Goal: Contribute content: Contribute content

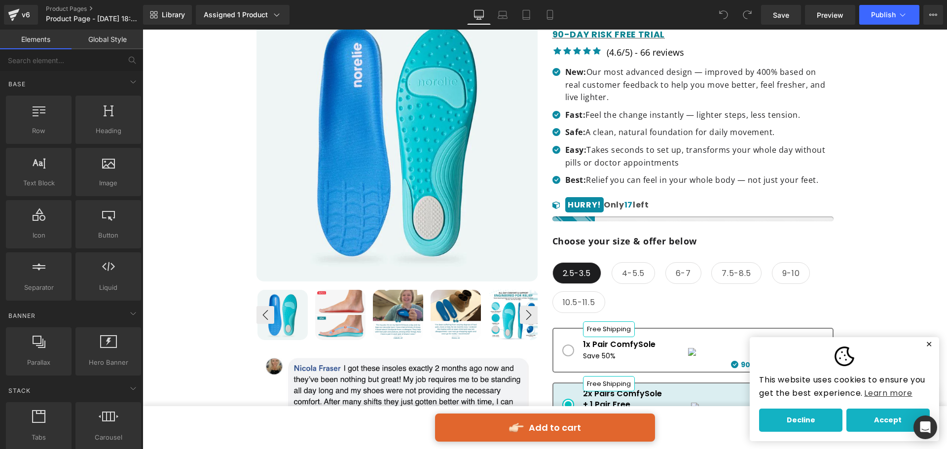
scroll to position [197, 0]
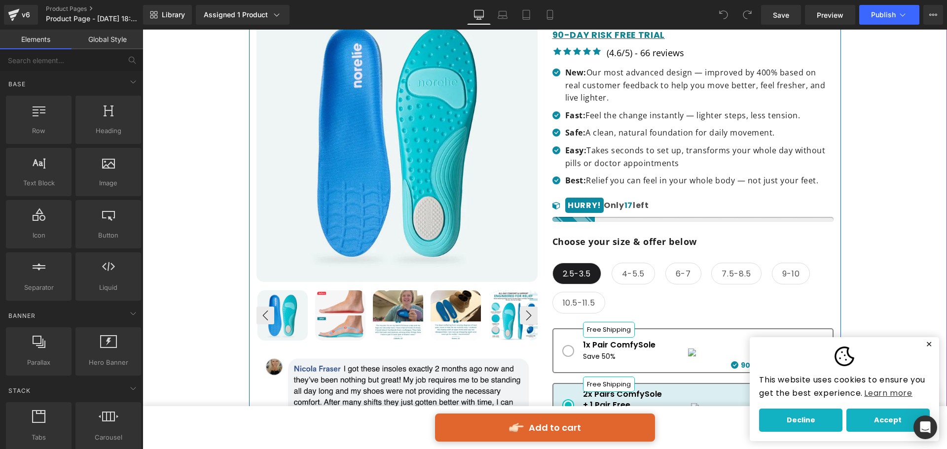
click at [347, 310] on img at bounding box center [340, 315] width 50 height 50
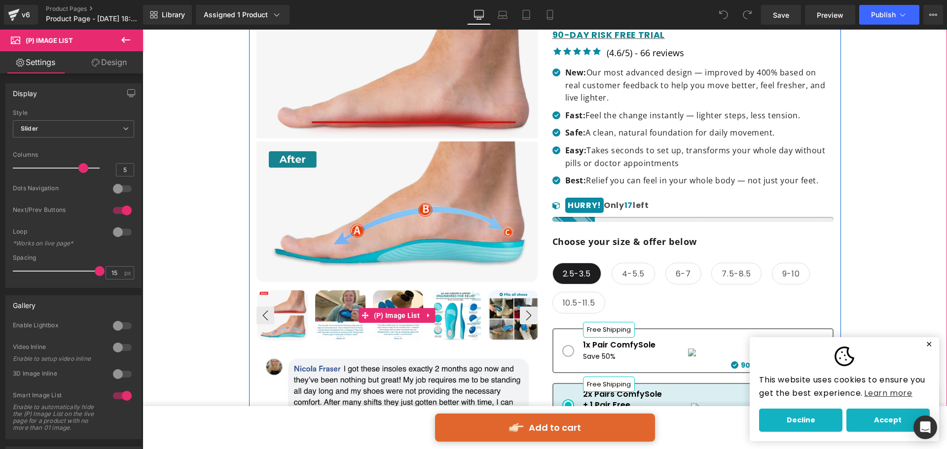
click at [338, 314] on img at bounding box center [340, 315] width 50 height 50
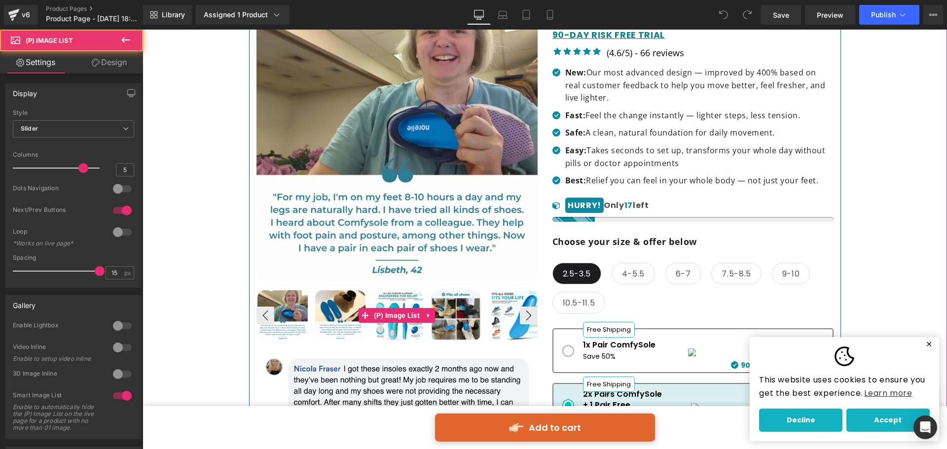
click at [338, 314] on img at bounding box center [340, 315] width 50 height 50
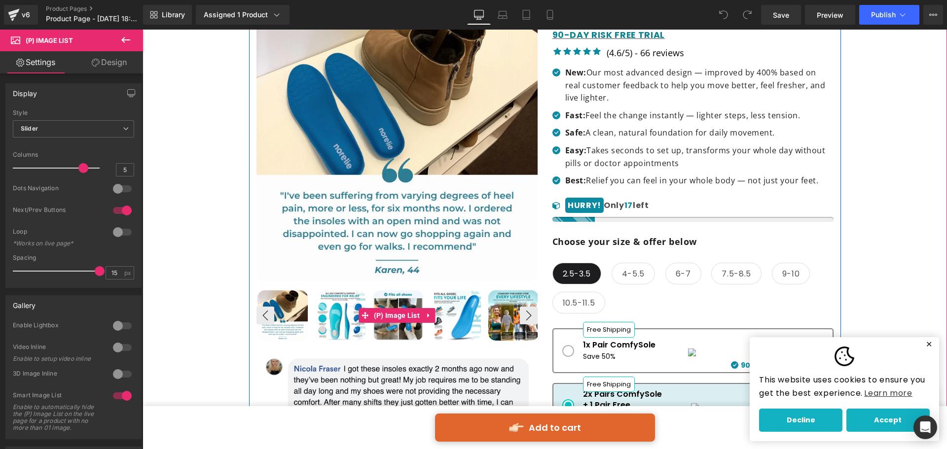
click at [339, 322] on img at bounding box center [340, 315] width 50 height 50
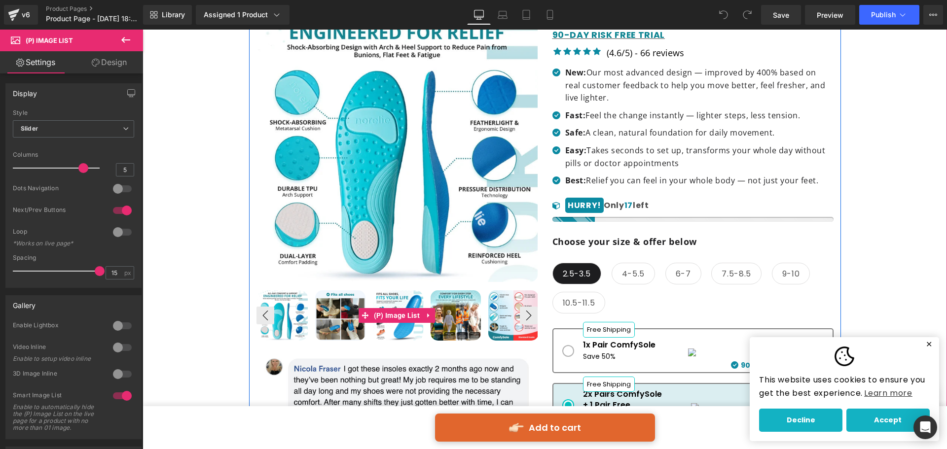
click at [342, 324] on img at bounding box center [340, 315] width 50 height 50
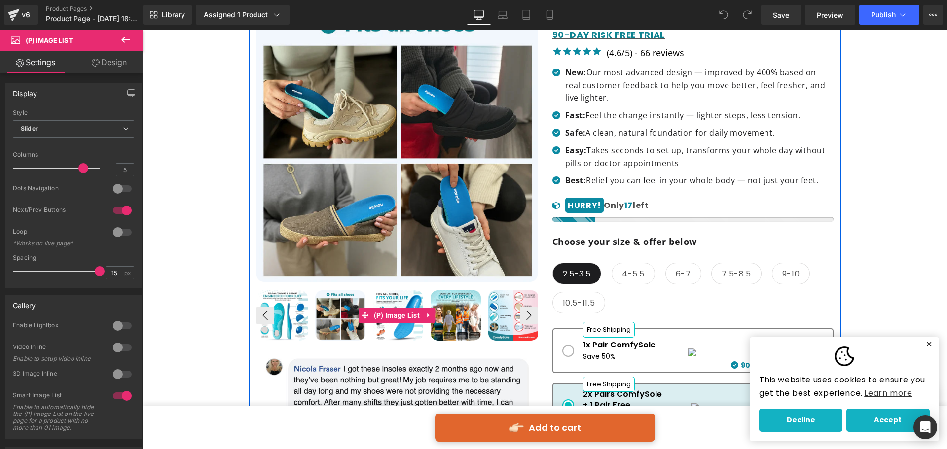
click at [333, 324] on img at bounding box center [340, 315] width 50 height 50
click at [382, 332] on img at bounding box center [398, 315] width 50 height 50
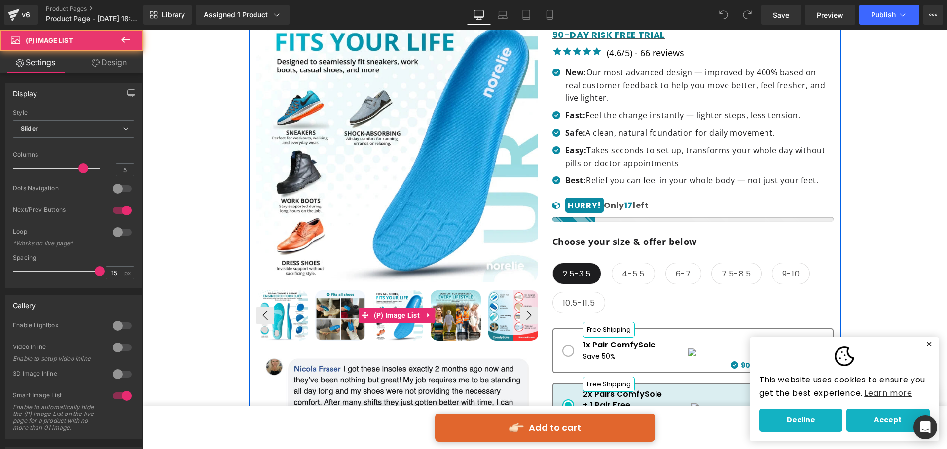
click at [446, 313] on img at bounding box center [455, 315] width 50 height 50
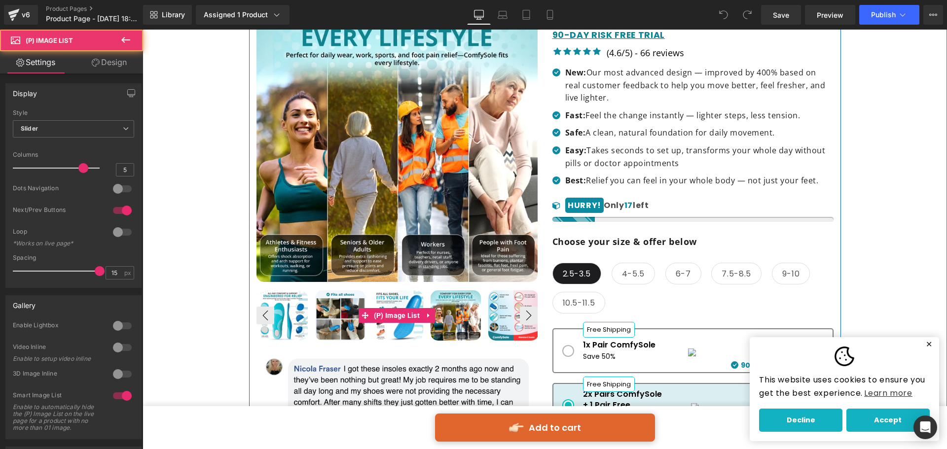
click at [500, 314] on img at bounding box center [513, 315] width 50 height 50
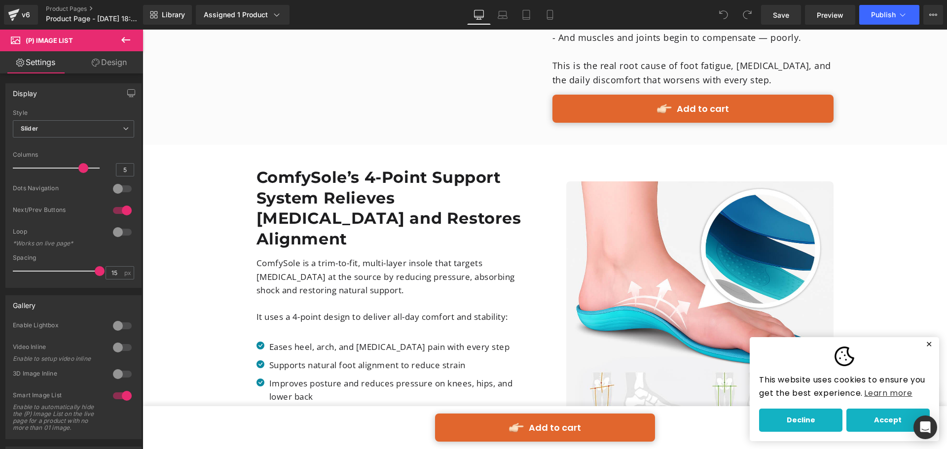
scroll to position [1282, 0]
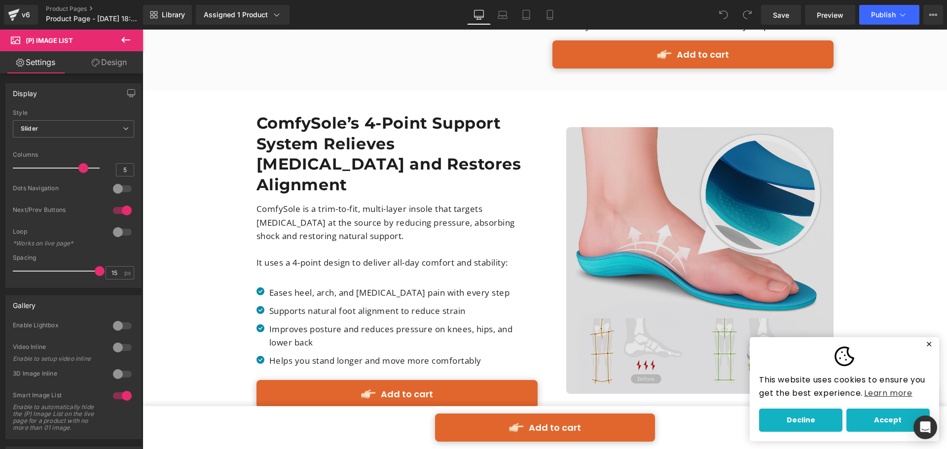
click at [693, 274] on img at bounding box center [699, 260] width 267 height 267
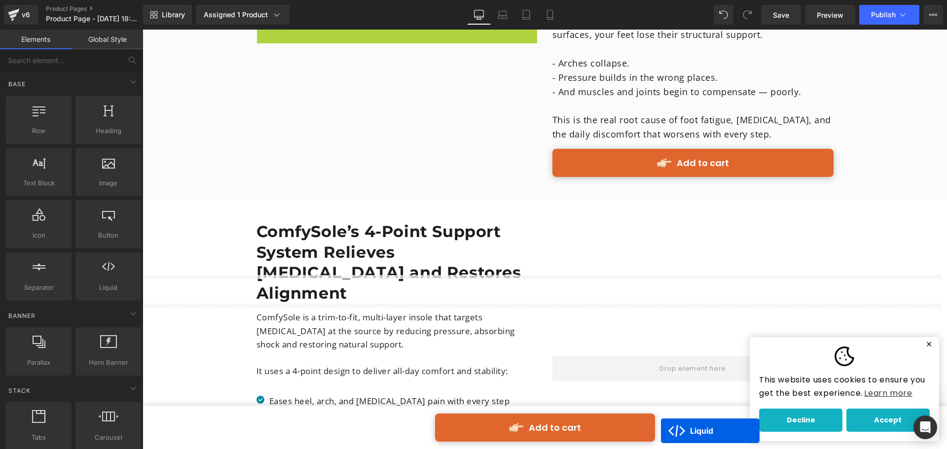
scroll to position [1203, 0]
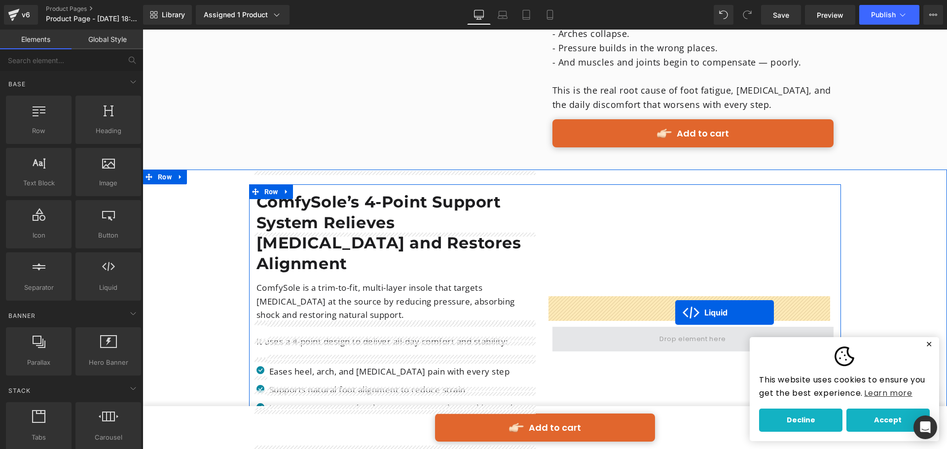
drag, startPoint x: 388, startPoint y: 156, endPoint x: 675, endPoint y: 313, distance: 327.0
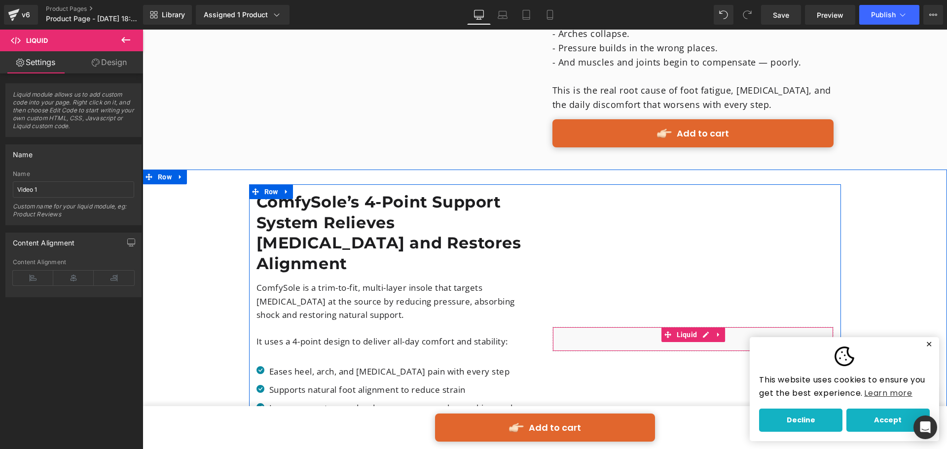
click at [679, 327] on span "Liquid" at bounding box center [687, 334] width 26 height 15
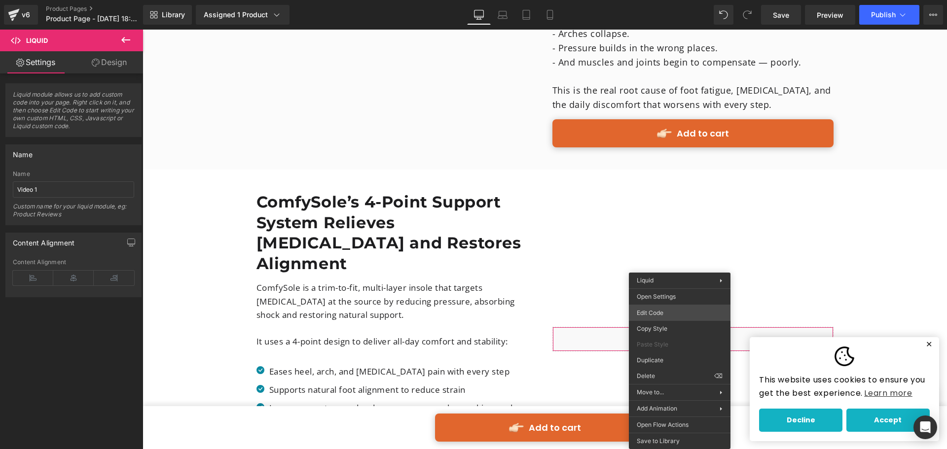
click at [649, 0] on div "Liquid You are previewing how the will restyle your page. You can not edit Elem…" at bounding box center [473, 0] width 947 height 0
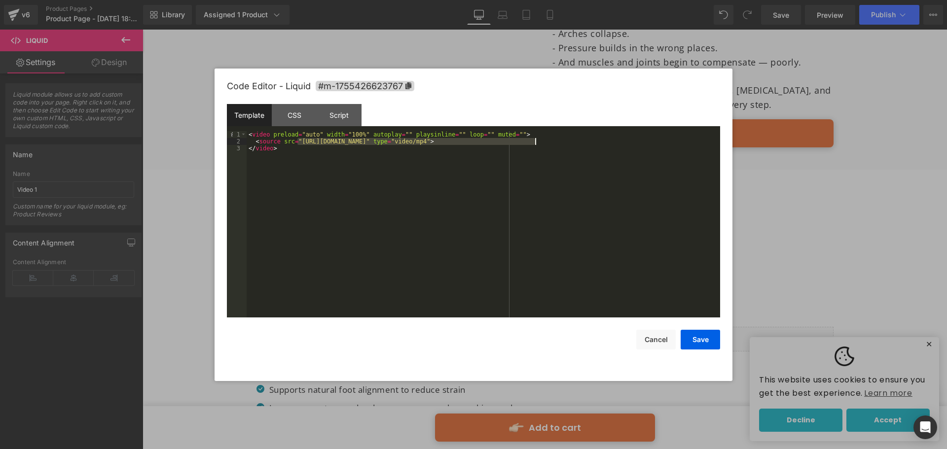
drag, startPoint x: 297, startPoint y: 142, endPoint x: 535, endPoint y: 141, distance: 237.7
click at [535, 141] on div "< video preload = "auto" width = "100%" autoplay = "" playsinline = "" loop = "…" at bounding box center [483, 231] width 473 height 200
click at [691, 343] on button "Save" at bounding box center [699, 340] width 39 height 20
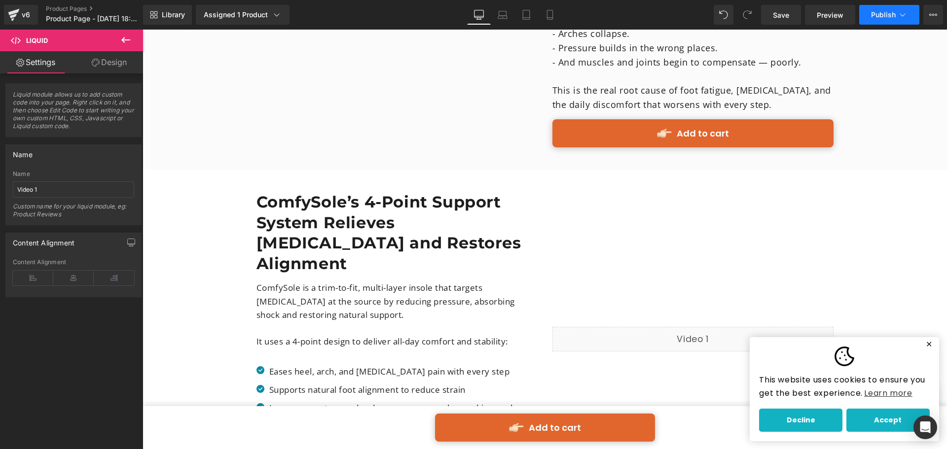
click at [874, 18] on span "Publish" at bounding box center [883, 15] width 25 height 8
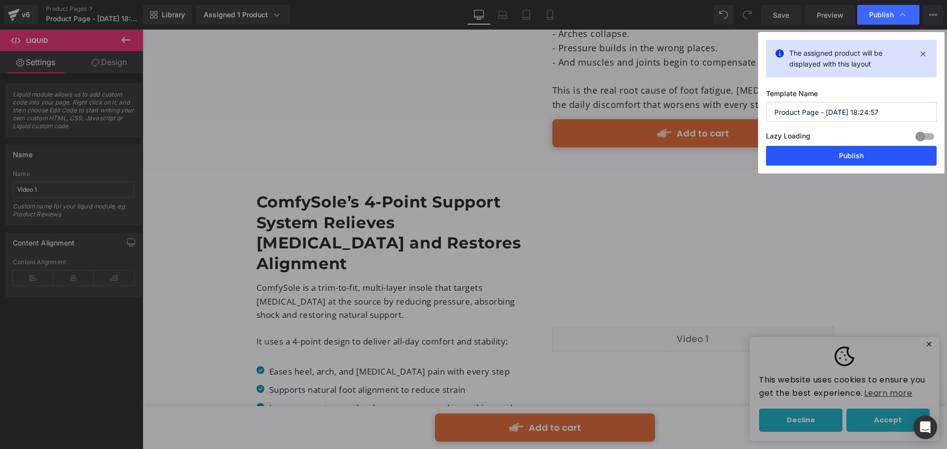
click at [840, 155] on button "Publish" at bounding box center [851, 156] width 171 height 20
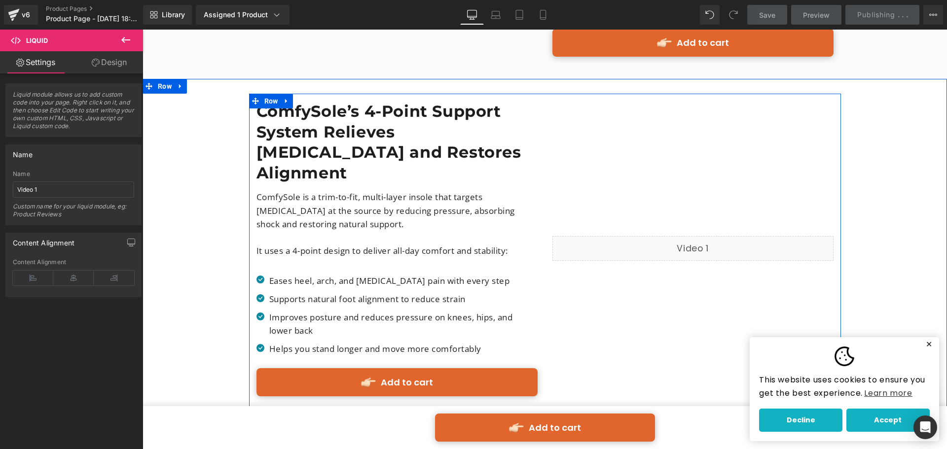
scroll to position [1302, 0]
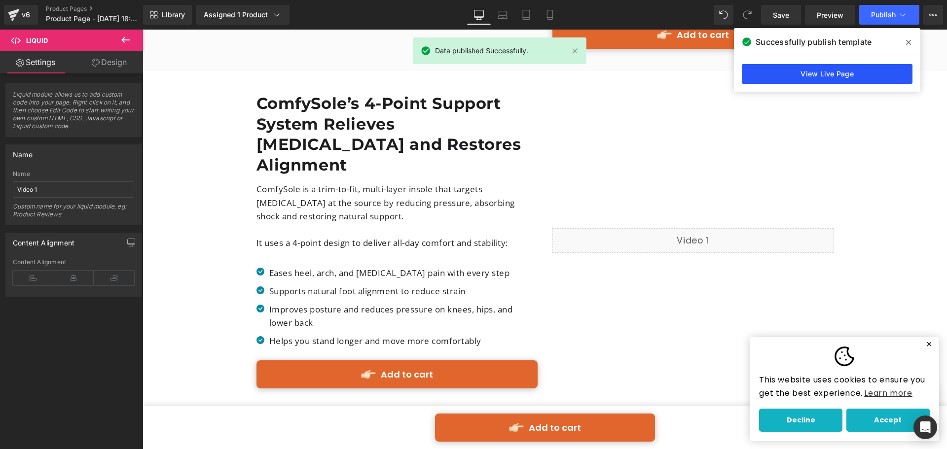
click at [868, 75] on link "View Live Page" at bounding box center [827, 74] width 171 height 20
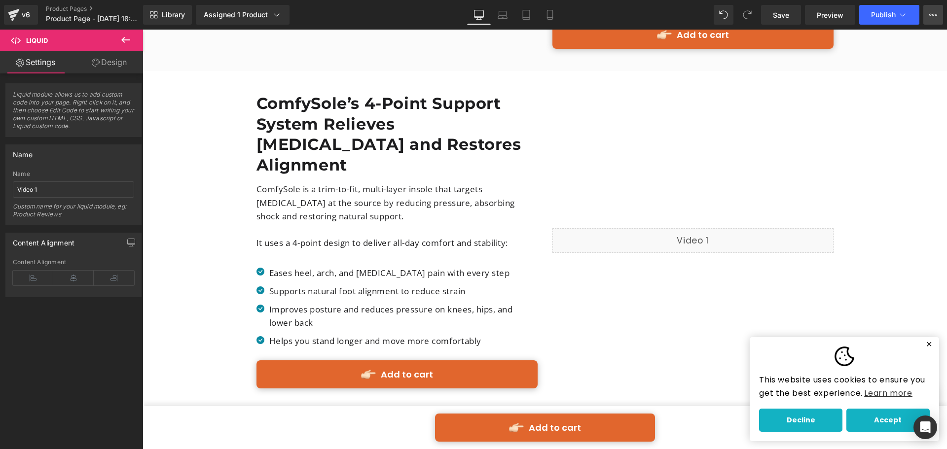
click at [931, 10] on button "View Live Page View with current Template Save Template to Library Schedule Pub…" at bounding box center [933, 15] width 20 height 20
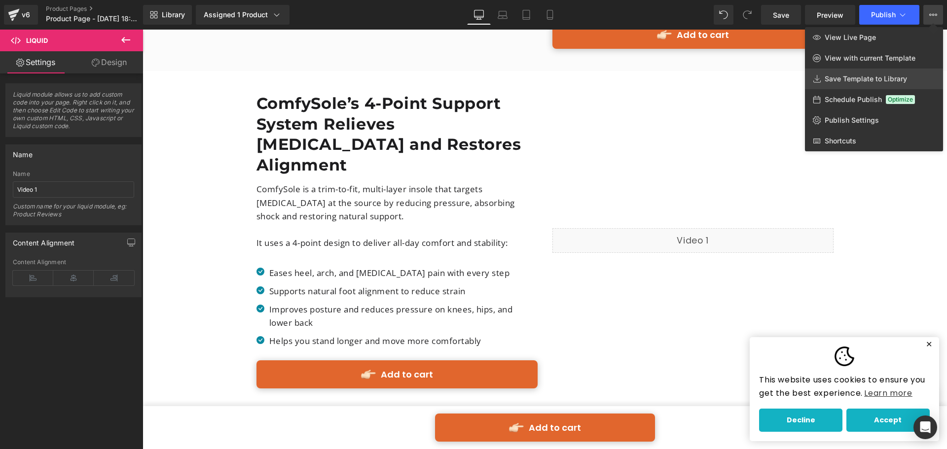
click at [860, 85] on link "Save Template to Library" at bounding box center [874, 79] width 138 height 21
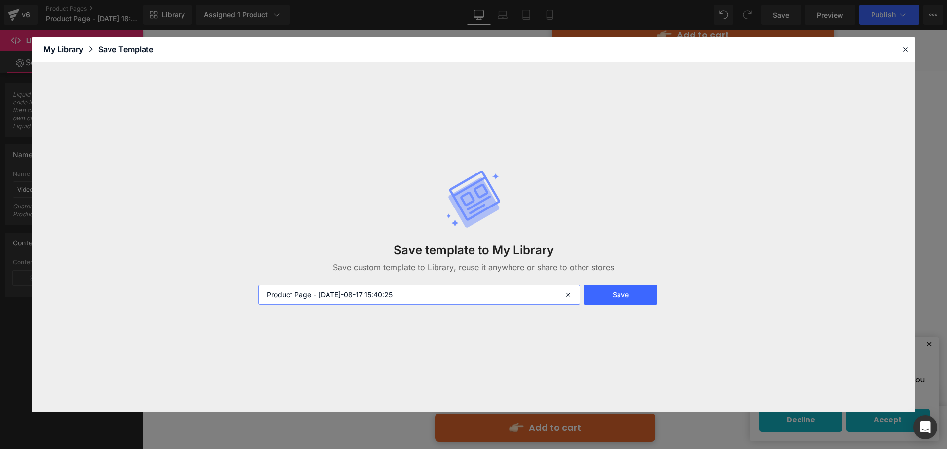
click at [452, 292] on input "Product Page - [DATE]-08-17 15:40:25" at bounding box center [418, 295] width 321 height 20
drag, startPoint x: 455, startPoint y: 294, endPoint x: 249, endPoint y: 307, distance: 206.0
click at [249, 307] on div "Save template to My Library Save custom template to Library, reuse it anywhere …" at bounding box center [474, 237] width 884 height 350
type input "ComfySole"
click at [598, 300] on button "Save" at bounding box center [620, 295] width 73 height 20
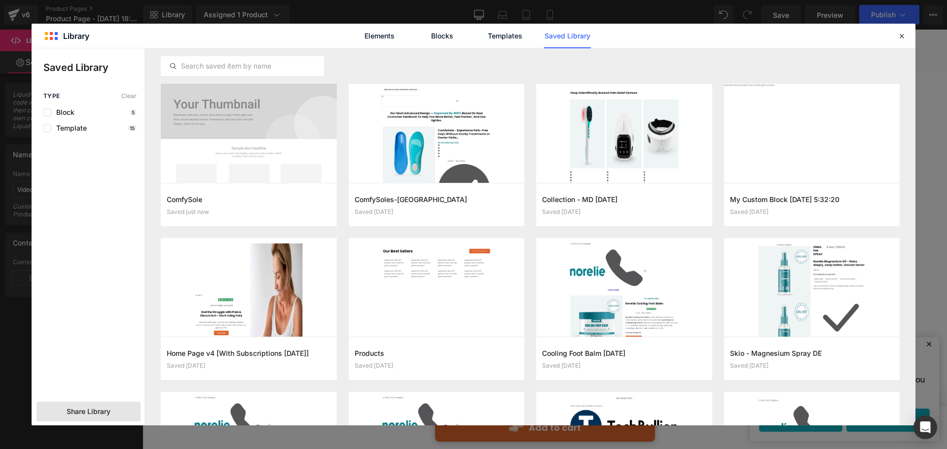
click at [0, 0] on div "Share Library" at bounding box center [0, 0] width 0 height 0
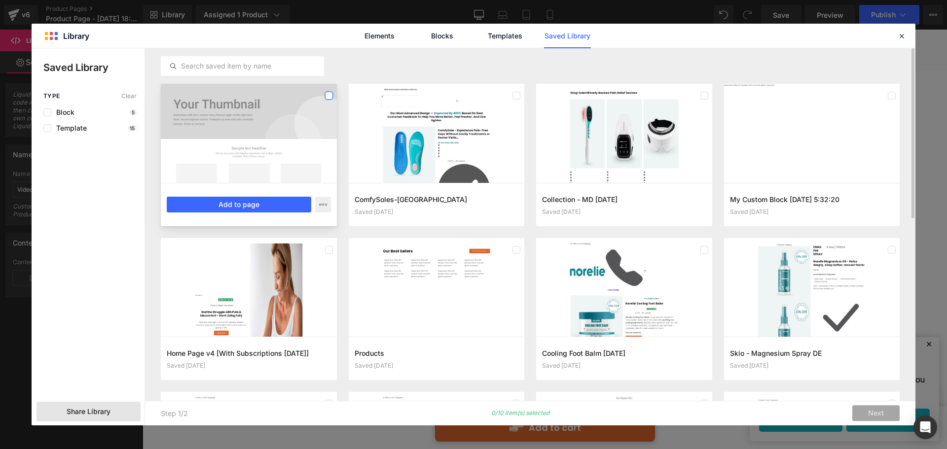
click at [326, 97] on label at bounding box center [329, 96] width 8 height 8
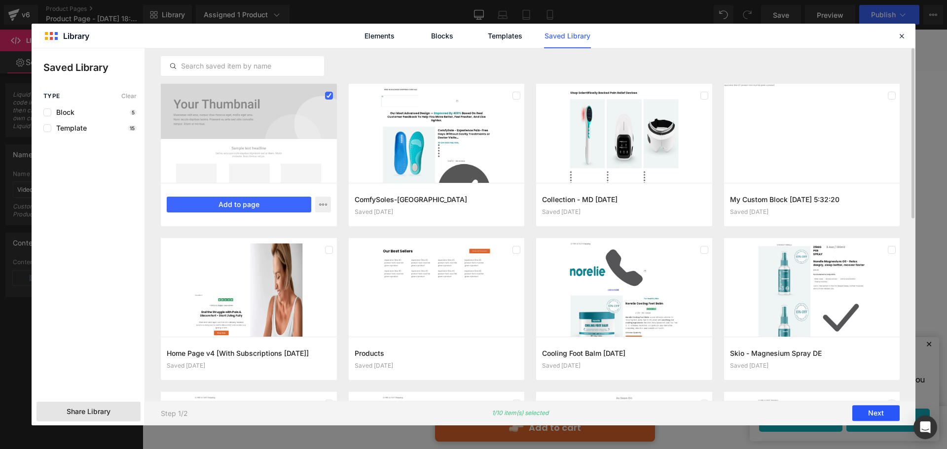
click at [862, 409] on button "Next" at bounding box center [875, 414] width 47 height 16
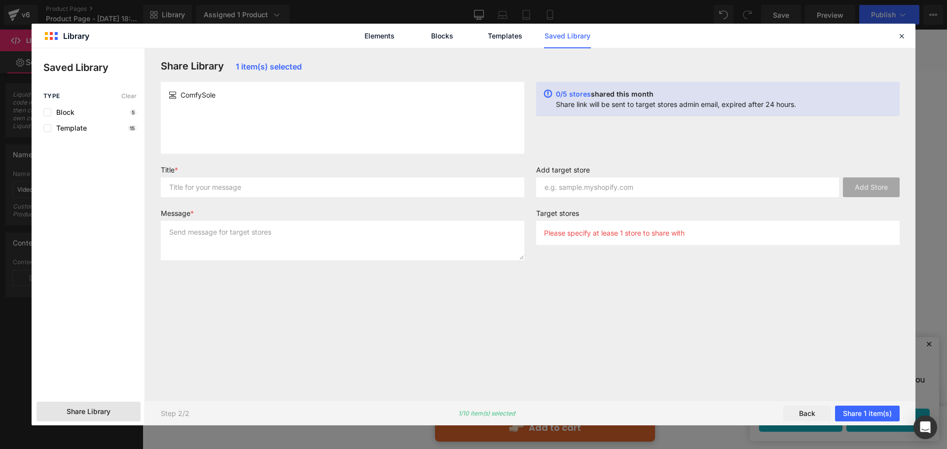
click at [382, 133] on div "ComfySole" at bounding box center [342, 118] width 363 height 72
click at [353, 189] on input "text" at bounding box center [342, 187] width 363 height 20
type input "ComfySole"
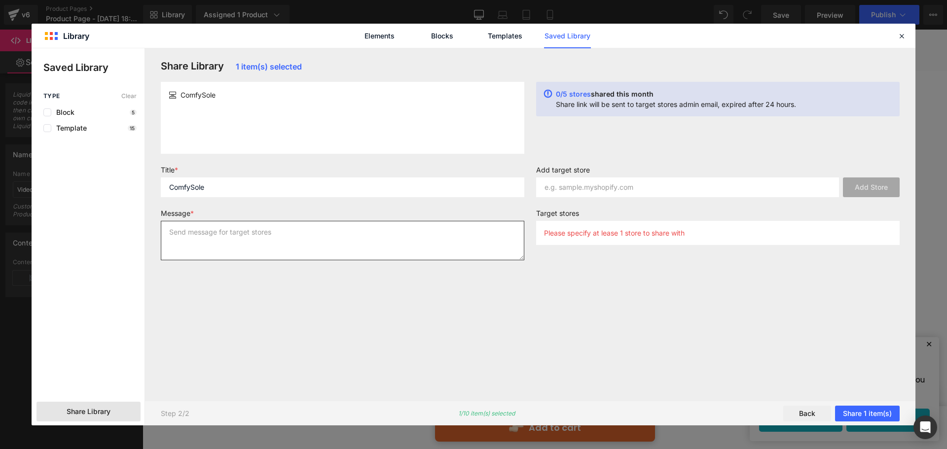
click at [343, 238] on textarea at bounding box center [342, 240] width 363 height 39
type textarea "ComfySole"
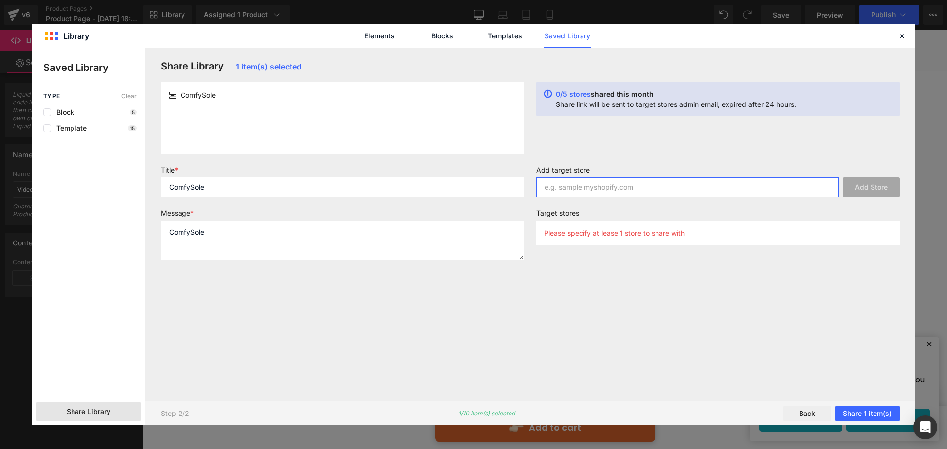
click at [610, 196] on input "text" at bounding box center [687, 187] width 303 height 20
click at [577, 195] on input "text" at bounding box center [687, 187] width 303 height 20
paste input "[DOMAIN_NAME]"
type input "[DOMAIN_NAME]"
click at [851, 185] on button "Add Store" at bounding box center [871, 187] width 57 height 20
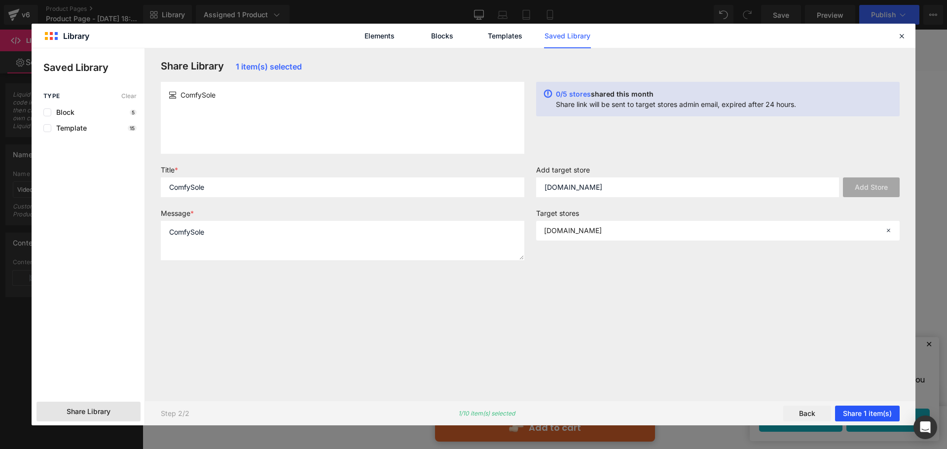
click at [857, 412] on button "Share 1 item(s)" at bounding box center [867, 414] width 65 height 16
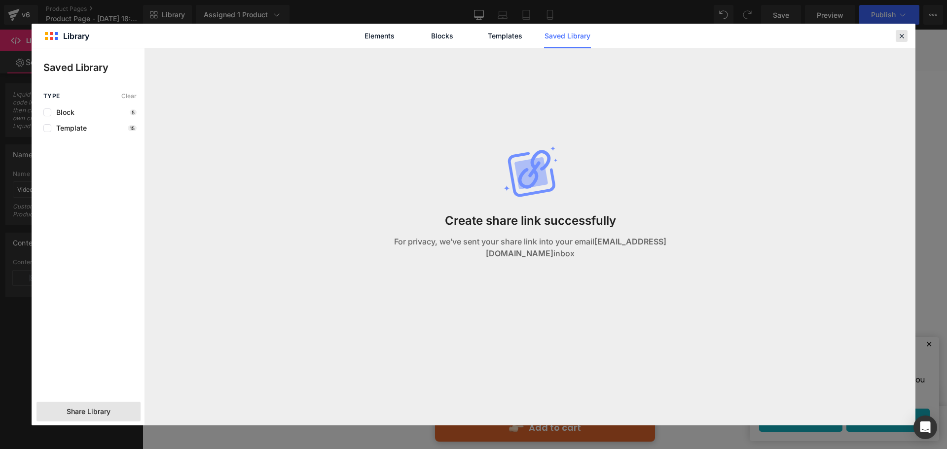
click at [904, 35] on icon at bounding box center [901, 36] width 9 height 9
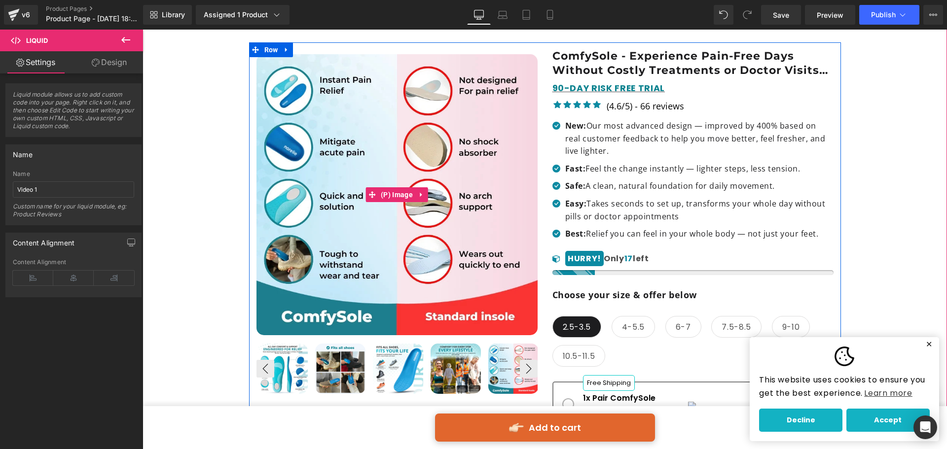
scroll to position [217, 0]
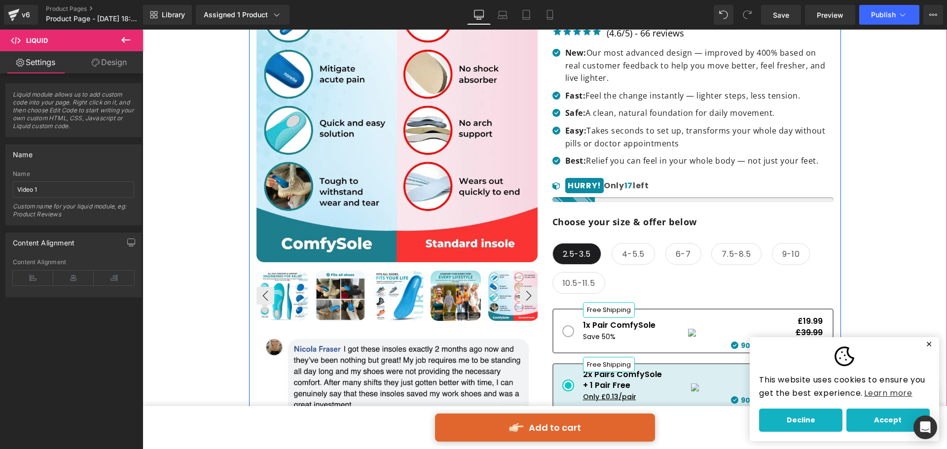
click at [457, 283] on img at bounding box center [455, 296] width 50 height 50
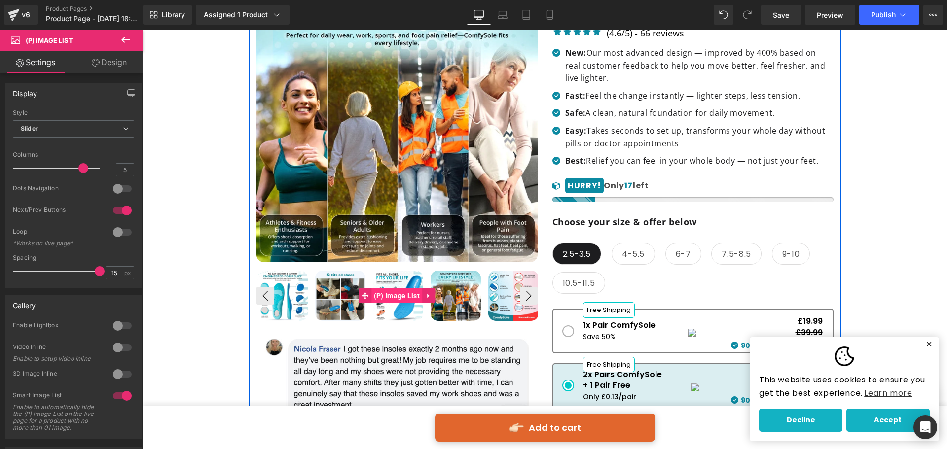
click at [409, 290] on span "(P) Image List" at bounding box center [396, 295] width 51 height 15
click at [406, 284] on img at bounding box center [398, 296] width 50 height 50
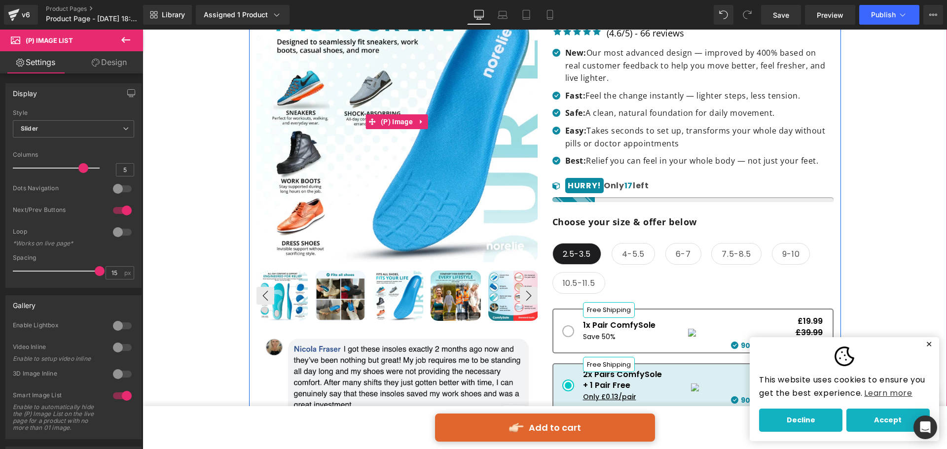
scroll to position [168, 0]
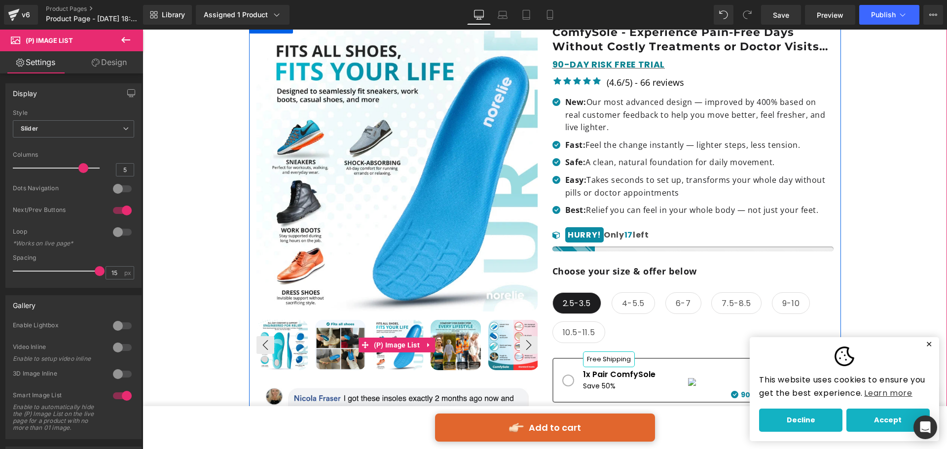
click at [347, 344] on img at bounding box center [340, 345] width 50 height 50
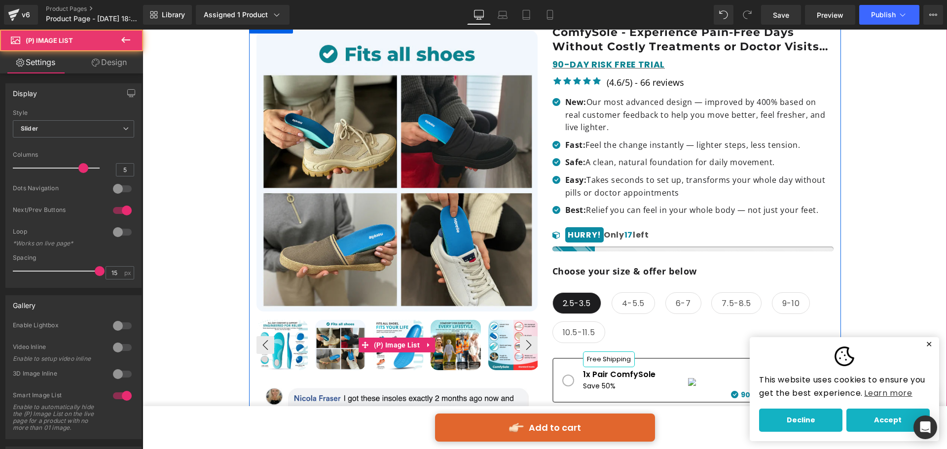
click at [288, 345] on img at bounding box center [282, 345] width 50 height 50
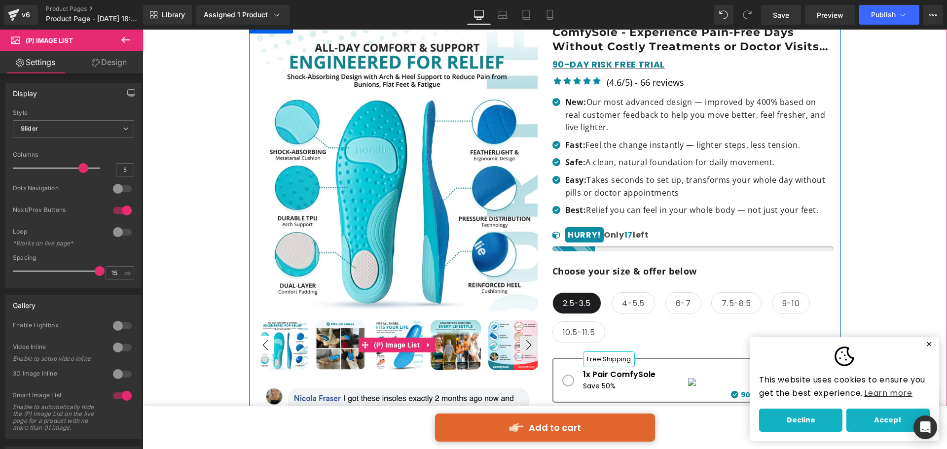
click at [261, 345] on button "‹" at bounding box center [265, 345] width 18 height 18
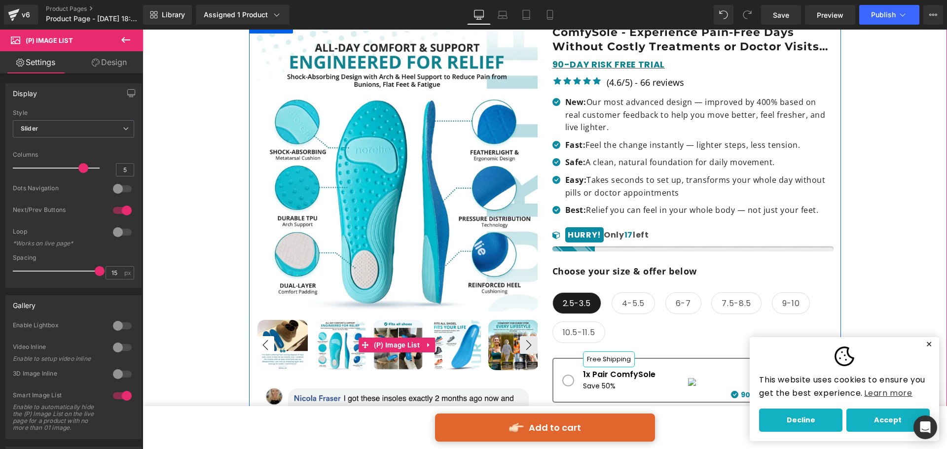
click at [261, 345] on button "‹" at bounding box center [265, 345] width 18 height 18
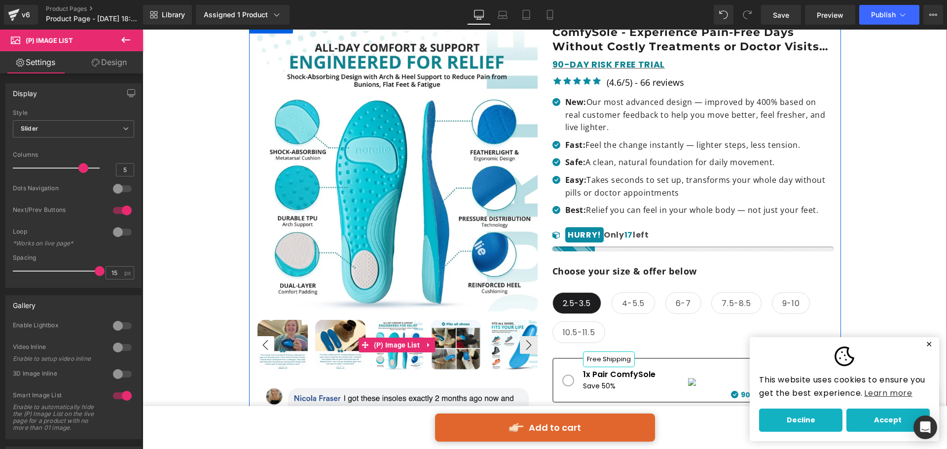
click at [266, 345] on button "‹" at bounding box center [265, 345] width 18 height 18
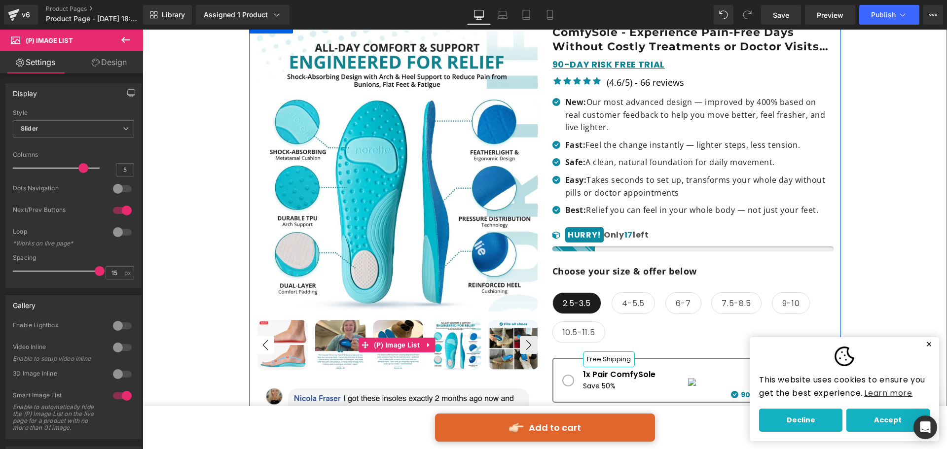
click at [266, 345] on button "‹" at bounding box center [265, 345] width 18 height 18
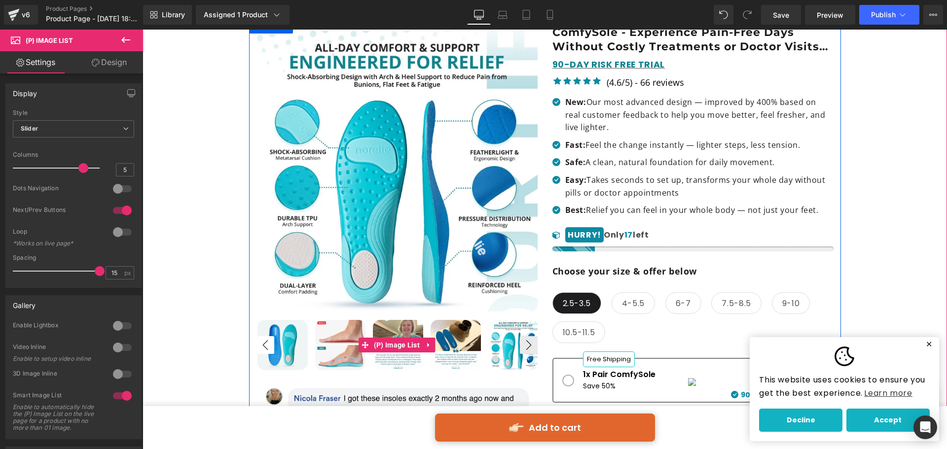
click at [266, 345] on button "‹" at bounding box center [265, 345] width 18 height 18
click at [294, 339] on img at bounding box center [282, 345] width 50 height 50
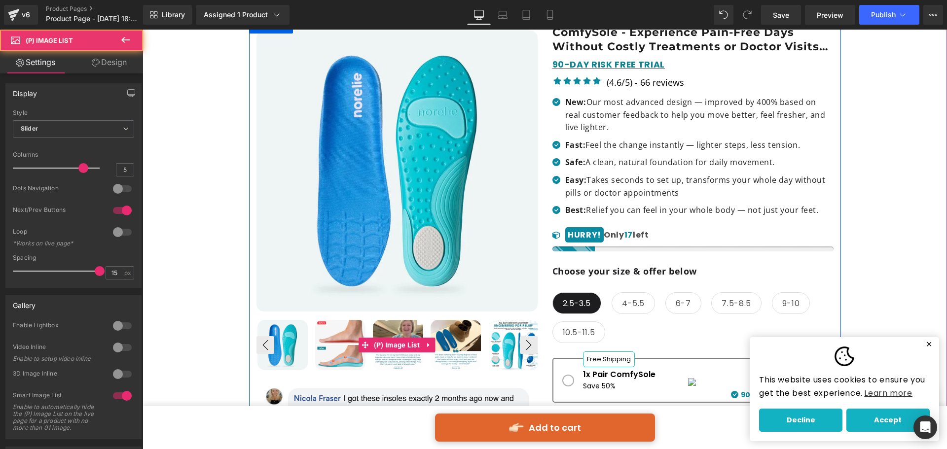
click at [323, 343] on img at bounding box center [340, 345] width 50 height 50
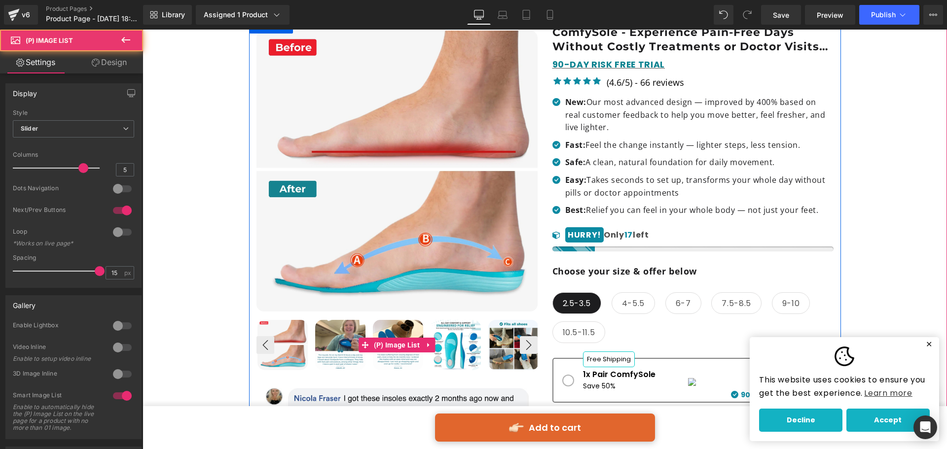
click at [354, 331] on img at bounding box center [340, 345] width 50 height 50
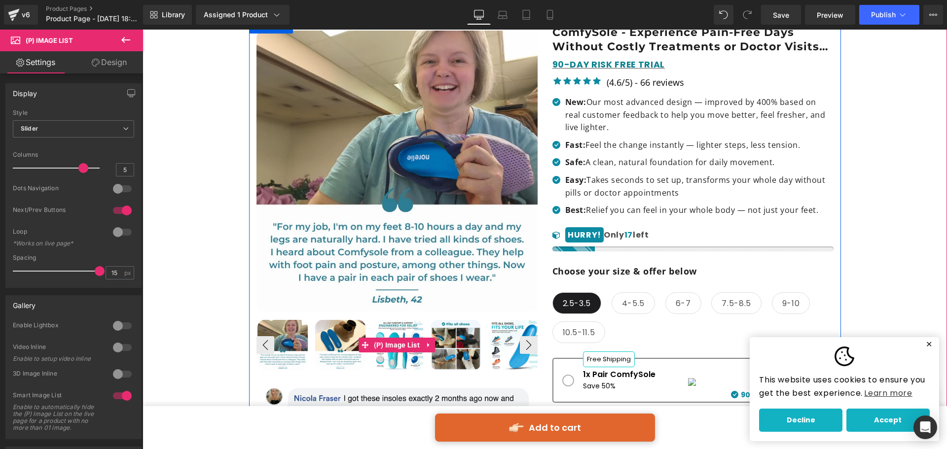
click at [339, 325] on img at bounding box center [340, 345] width 50 height 50
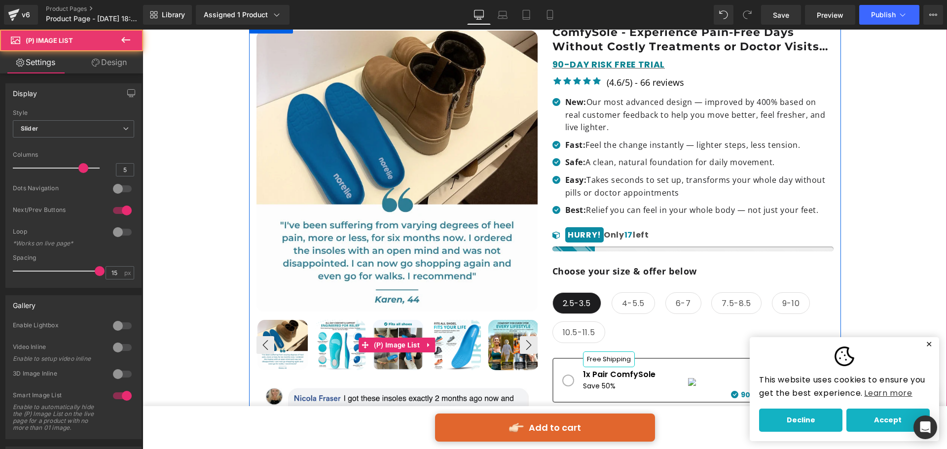
click at [351, 327] on img at bounding box center [340, 345] width 50 height 50
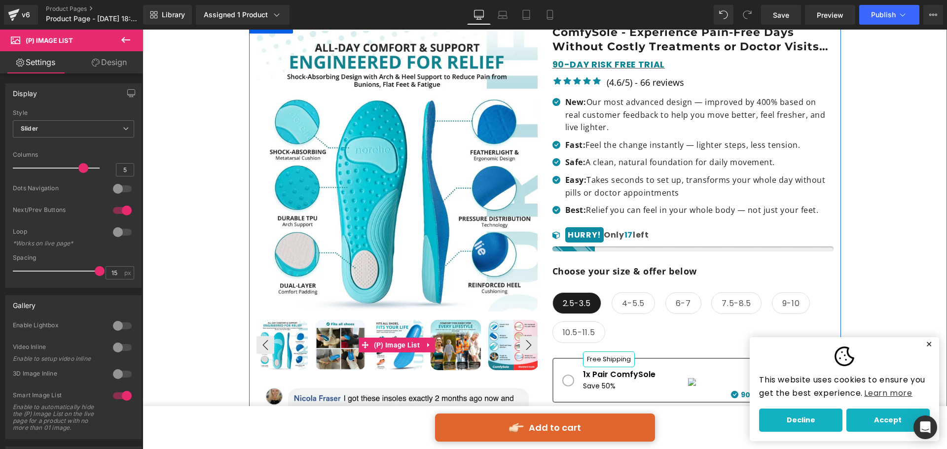
click at [355, 325] on img at bounding box center [340, 345] width 50 height 50
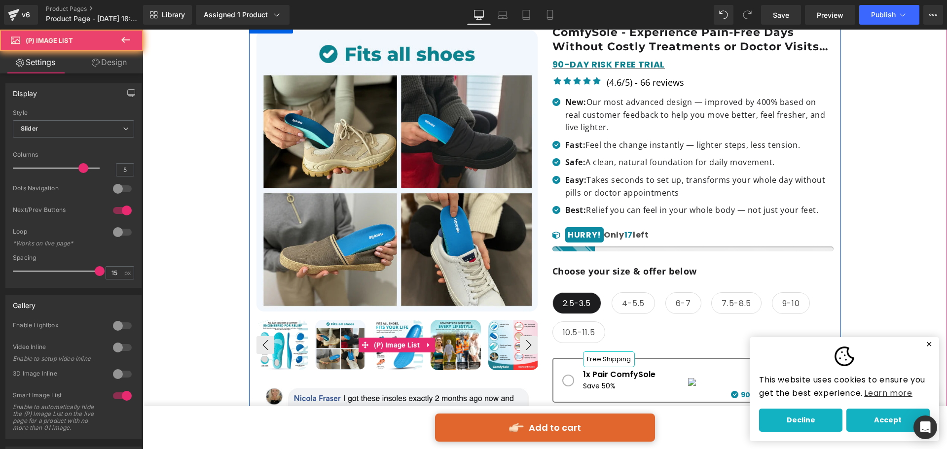
click at [373, 329] on img at bounding box center [398, 345] width 50 height 50
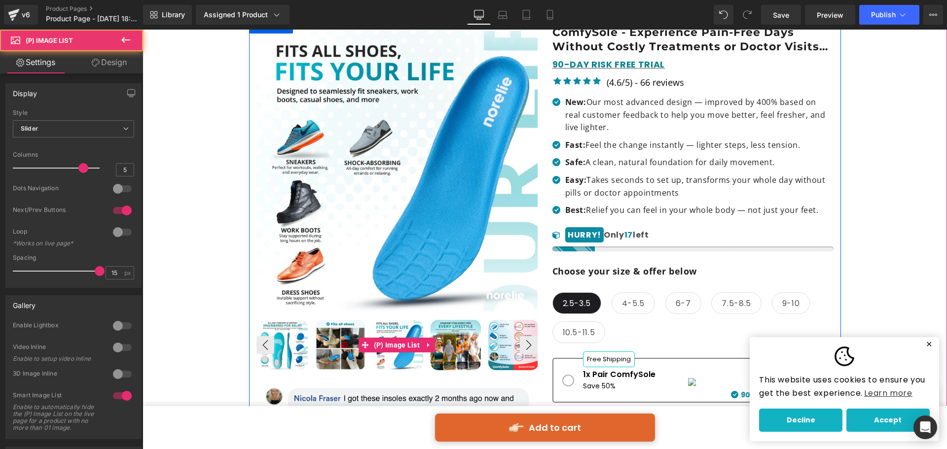
click at [406, 326] on img at bounding box center [398, 345] width 50 height 50
click at [445, 331] on img at bounding box center [455, 345] width 50 height 50
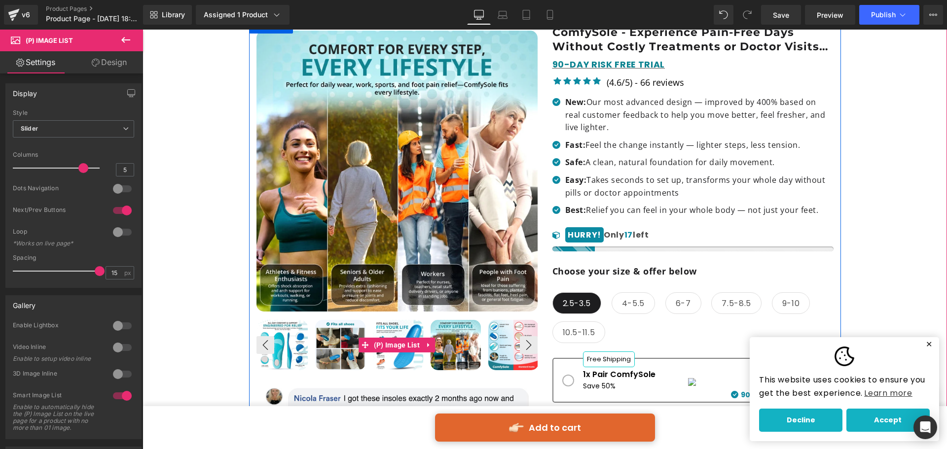
click at [488, 352] on img at bounding box center [513, 345] width 50 height 50
